Goal: Task Accomplishment & Management: Manage account settings

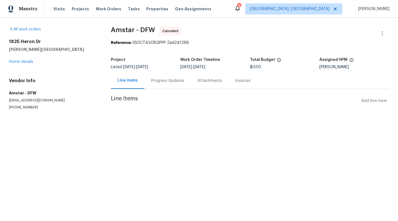
click at [156, 73] on div "Progress Updates" at bounding box center [167, 80] width 46 height 17
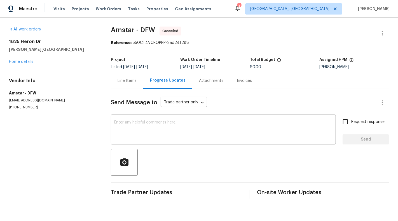
click at [123, 79] on div "Line Items" at bounding box center [127, 81] width 19 height 6
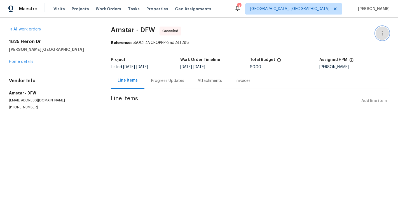
click at [388, 32] on button "button" at bounding box center [382, 33] width 13 height 13
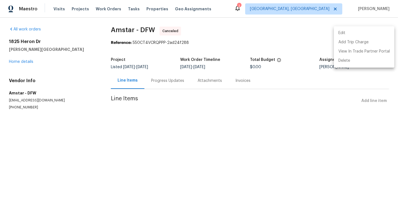
click at [363, 32] on li "Edit" at bounding box center [364, 33] width 60 height 9
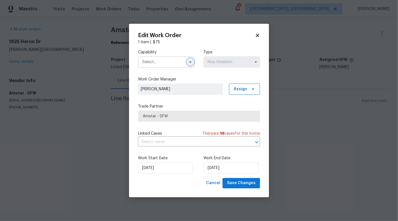
click at [190, 63] on icon "button" at bounding box center [190, 62] width 2 height 1
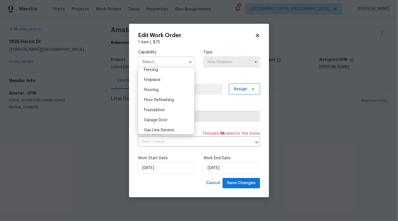
scroll to position [230, 0]
click at [171, 105] on div "Gas Line Service" at bounding box center [166, 101] width 54 height 10
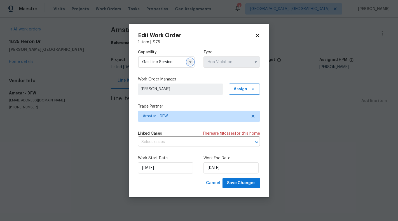
click at [188, 62] on icon "button" at bounding box center [190, 62] width 4 height 4
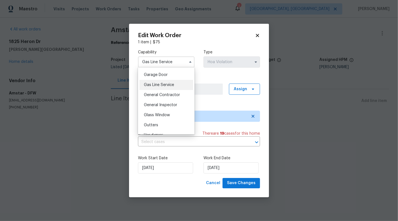
scroll to position [247, 0]
click at [176, 93] on span "General Contractor" at bounding box center [162, 94] width 36 height 4
type input "General Contractor"
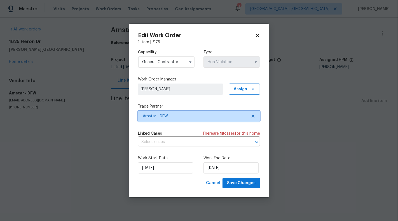
click at [247, 118] on span "Amstar - DFW" at bounding box center [195, 117] width 104 height 6
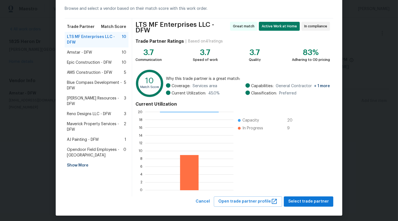
scroll to position [25, 0]
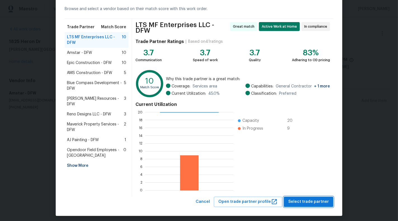
click at [311, 199] on span "Select trade partner" at bounding box center [308, 202] width 41 height 7
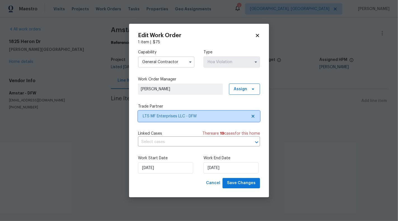
scroll to position [0, 0]
click at [165, 144] on input "text" at bounding box center [191, 142] width 106 height 9
click at [131, 116] on div "Edit Work Order 1 item | $ 75 Capability General Contractor Type Hoa Violation …" at bounding box center [199, 111] width 140 height 174
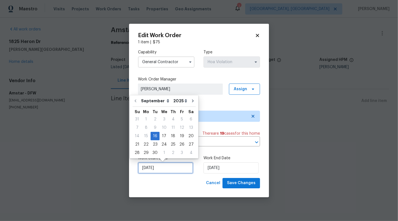
click at [151, 171] on input "[DATE]" at bounding box center [165, 168] width 55 height 11
click at [162, 145] on div "24" at bounding box center [164, 145] width 9 height 8
type input "[DATE]"
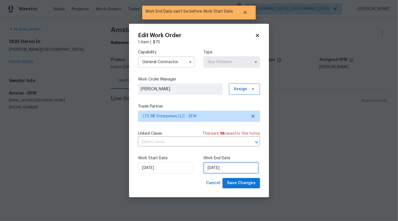
click at [210, 165] on input "[DATE]" at bounding box center [230, 168] width 55 height 11
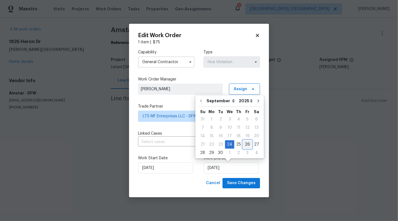
click at [247, 144] on div "26" at bounding box center [247, 145] width 9 height 8
type input "[DATE]"
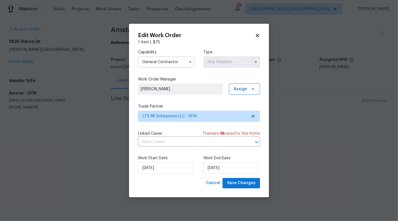
click at [192, 160] on label "Work Start Date" at bounding box center [166, 159] width 57 height 6
click at [243, 185] on span "Save Changes" at bounding box center [241, 183] width 29 height 7
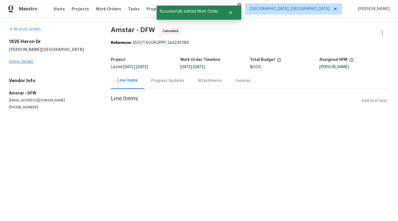
click at [25, 64] on div "[STREET_ADDRESS][PERSON_NAME] Home details" at bounding box center [53, 52] width 88 height 26
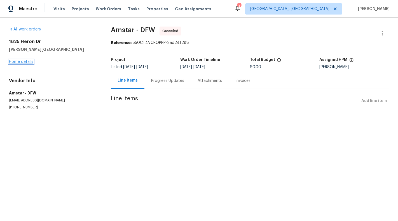
click at [24, 62] on link "Home details" at bounding box center [21, 62] width 24 height 4
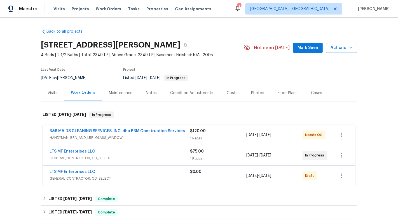
scroll to position [17, 0]
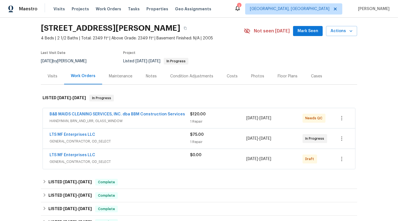
click at [225, 157] on div "$0.00" at bounding box center [218, 159] width 56 height 13
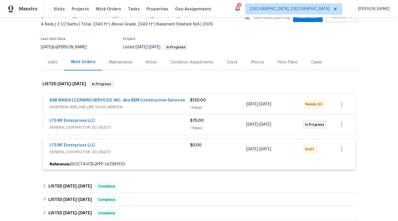
scroll to position [35, 0]
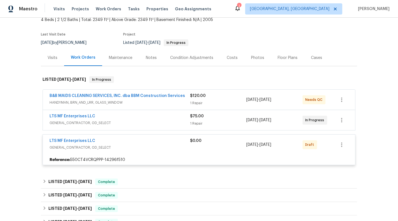
click at [215, 145] on div "$0.00" at bounding box center [218, 144] width 56 height 13
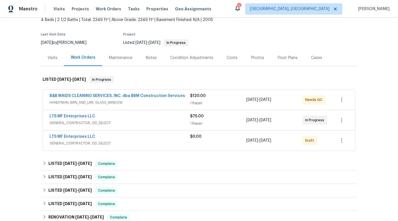
click at [215, 142] on div "$0.00" at bounding box center [218, 140] width 56 height 13
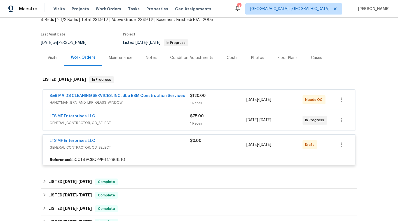
click at [216, 148] on div "$0.00" at bounding box center [218, 144] width 56 height 13
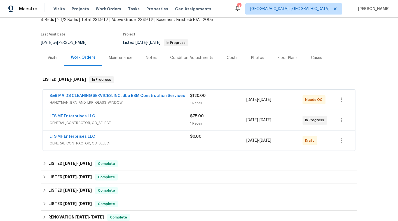
click at [226, 108] on div "B&B MAIDS CLEANING SERVICES, INC. dba BBM Construction Services HANDYMAN, BRN_A…" at bounding box center [199, 100] width 312 height 20
click at [225, 102] on div "1 Repair" at bounding box center [218, 103] width 56 height 6
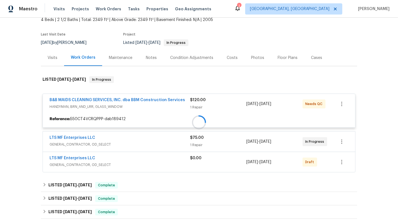
scroll to position [41, 0]
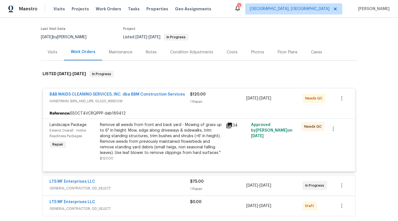
click at [220, 95] on div "$120.00" at bounding box center [218, 95] width 56 height 6
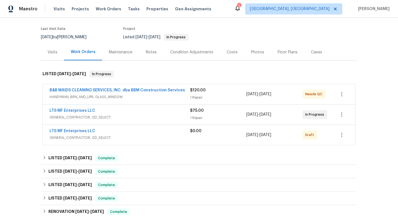
click at [218, 114] on div "$75.00 1 Repair" at bounding box center [218, 114] width 56 height 13
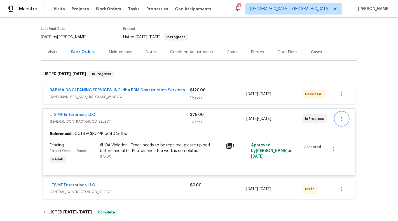
click at [342, 119] on icon "button" at bounding box center [341, 119] width 1 height 4
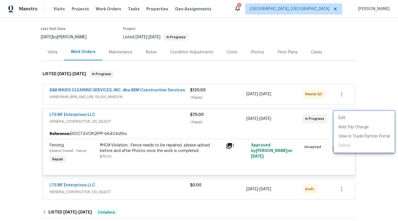
click at [292, 123] on div at bounding box center [199, 110] width 398 height 221
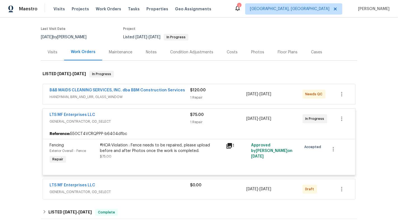
click at [292, 123] on div "[DATE] - [DATE]" at bounding box center [274, 118] width 56 height 13
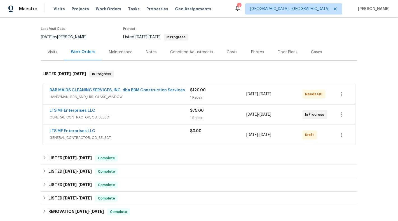
click at [297, 117] on div "[DATE] - [DATE]" at bounding box center [274, 114] width 56 height 13
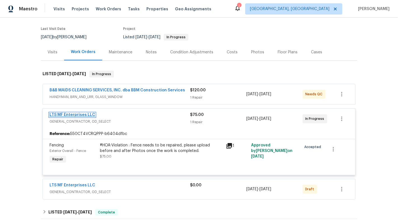
click at [77, 114] on link "LTS MF Enterprises LLC" at bounding box center [73, 115] width 46 height 4
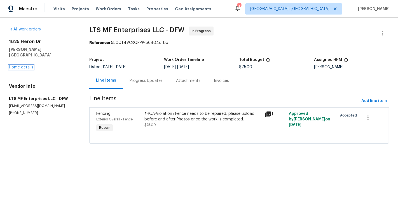
click at [23, 65] on link "Home details" at bounding box center [21, 67] width 24 height 4
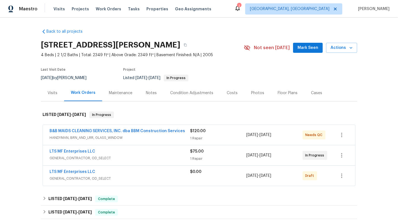
click at [166, 156] on span "GENERAL_CONTRACTOR, OD_SELECT" at bounding box center [120, 159] width 140 height 6
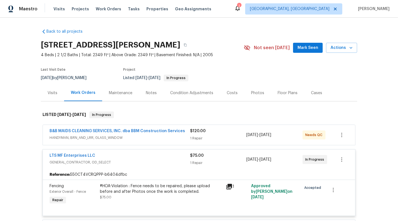
scroll to position [22, 0]
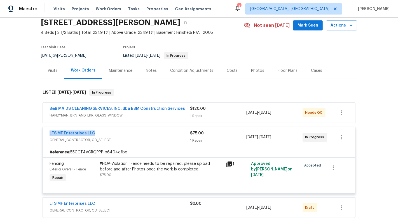
copy link "LTS MF Enterprises LLC"
drag, startPoint x: 113, startPoint y: 135, endPoint x: 45, endPoint y: 133, distance: 68.0
click at [45, 133] on div "LTS MF Enterprises LLC GENERAL_CONTRACTOR, OD_SELECT $75.00 1 Repair [DATE] - […" at bounding box center [199, 137] width 312 height 20
click at [75, 133] on link "LTS MF Enterprises LLC" at bounding box center [73, 134] width 46 height 4
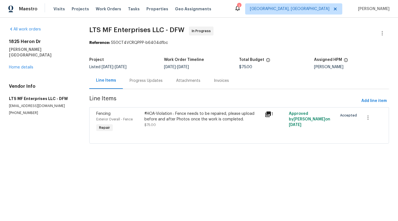
click at [144, 87] on div "Progress Updates" at bounding box center [146, 80] width 46 height 17
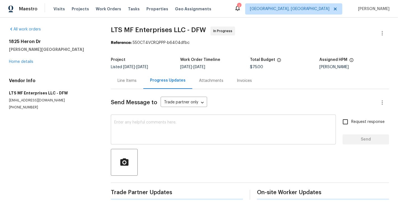
click at [144, 135] on textarea at bounding box center [223, 131] width 218 height 20
paste textarea "Approved Fencing colors are Natural (Light oak), Pecan or Dark Walnut."
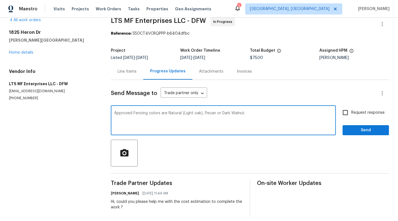
scroll to position [14, 0]
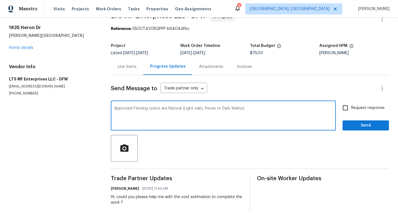
type textarea "Approved Fencing colors are Natural (Light oak), Pecan or Dark Walnut."
click at [343, 107] on input "Request response" at bounding box center [345, 108] width 12 height 12
checkbox input "true"
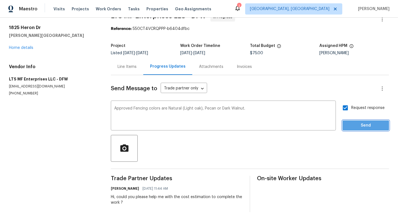
click at [367, 126] on span "Send" at bounding box center [365, 125] width 37 height 7
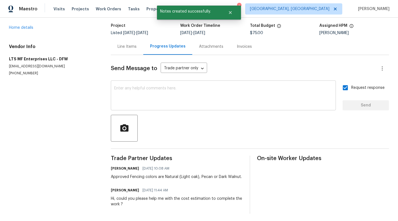
scroll to position [36, 0]
